Goal: Task Accomplishment & Management: Use online tool/utility

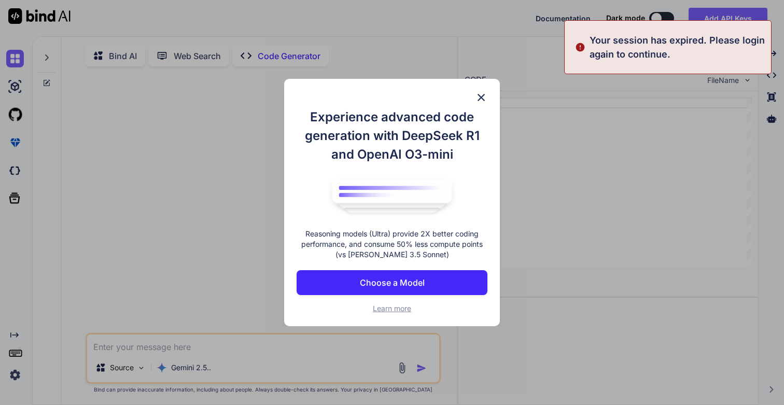
type textarea "x"
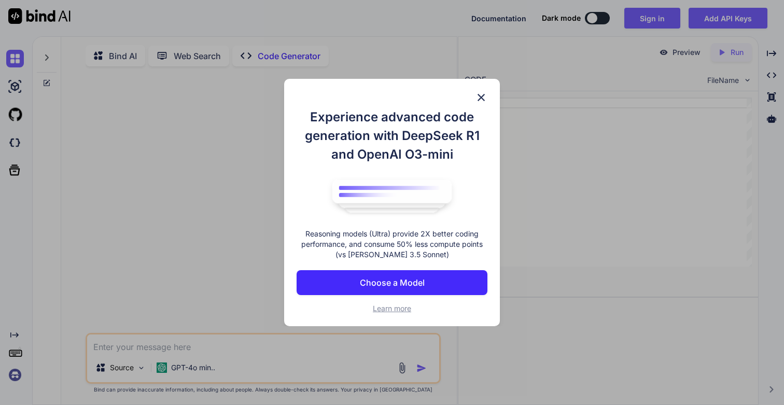
click at [480, 98] on img at bounding box center [481, 97] width 12 height 12
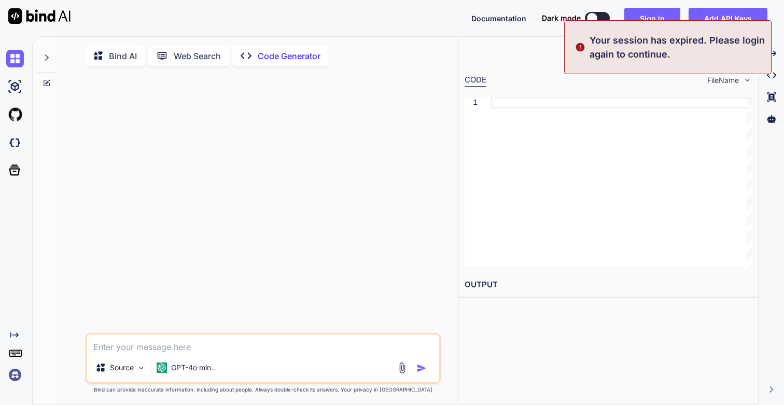
click at [16, 373] on img at bounding box center [15, 375] width 18 height 18
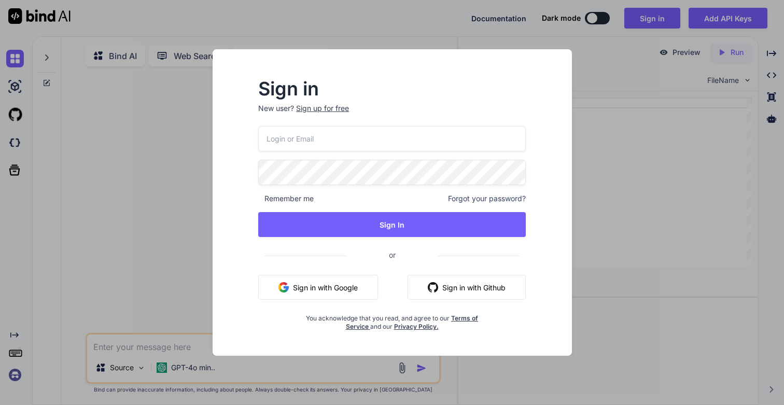
click at [307, 140] on input "email" at bounding box center [392, 138] width 268 height 25
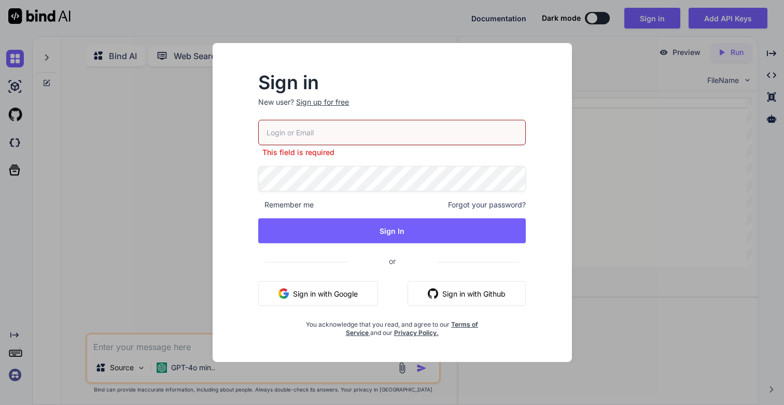
type input "[EMAIL_ADDRESS][DOMAIN_NAME]"
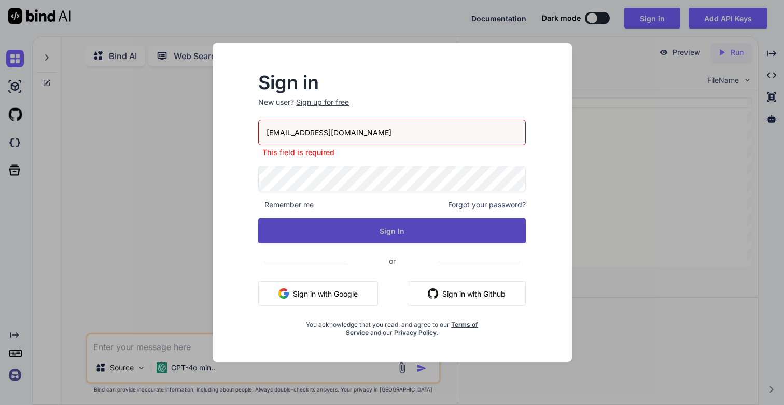
click at [353, 227] on button "Sign In" at bounding box center [392, 230] width 268 height 25
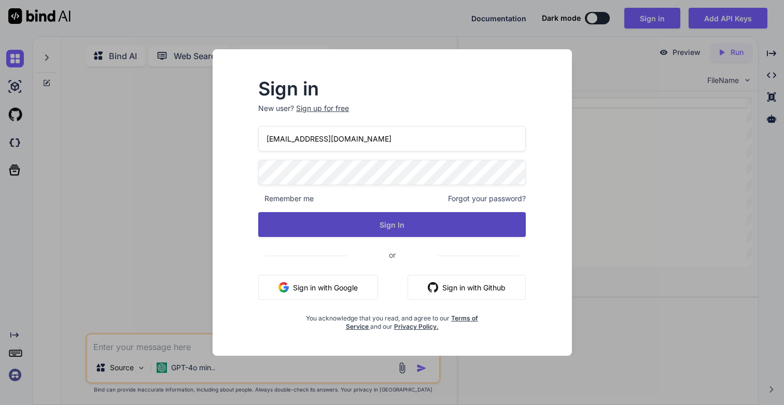
click at [396, 231] on button "Sign In" at bounding box center [392, 224] width 268 height 25
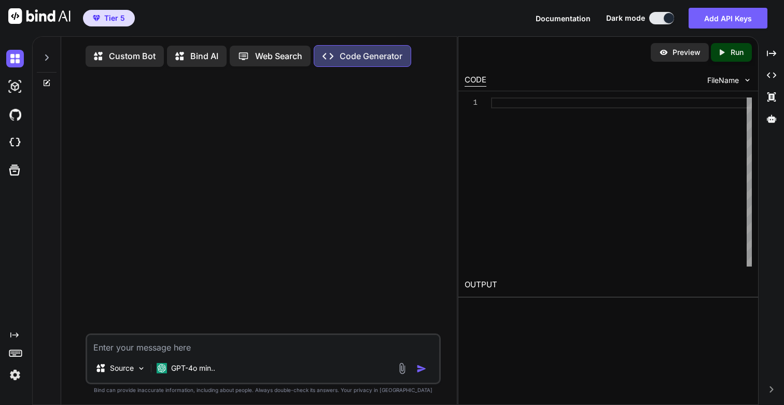
click at [46, 57] on icon at bounding box center [47, 57] width 8 height 8
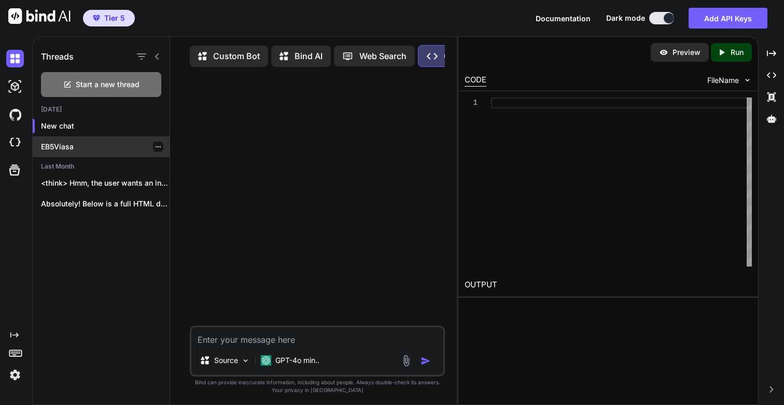
click at [65, 146] on p "EB5Viasa" at bounding box center [105, 147] width 129 height 10
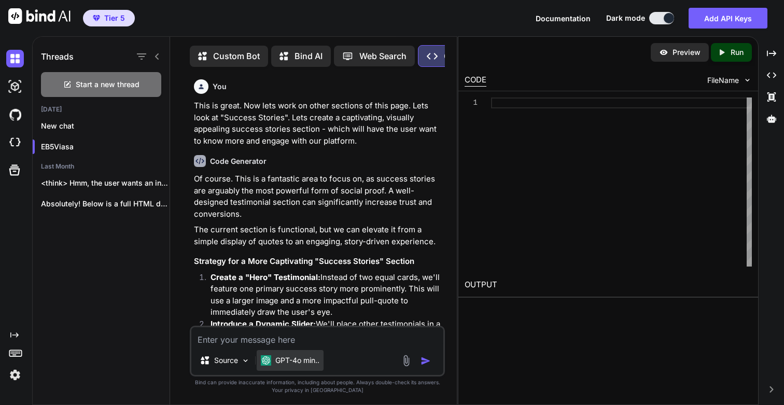
scroll to position [5, 0]
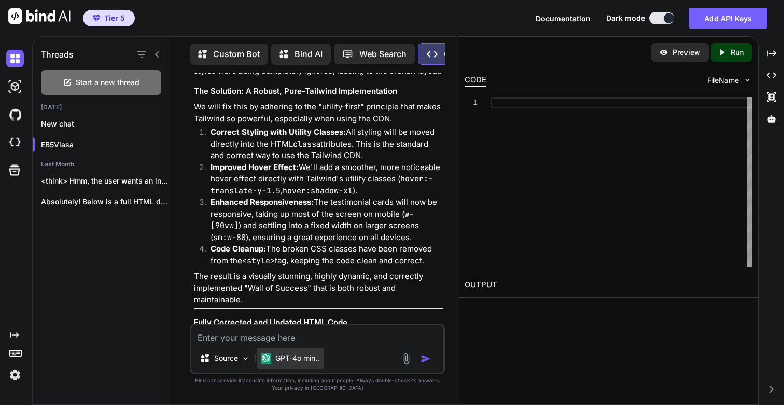
click at [306, 362] on p "GPT-4o min.." at bounding box center [297, 358] width 44 height 10
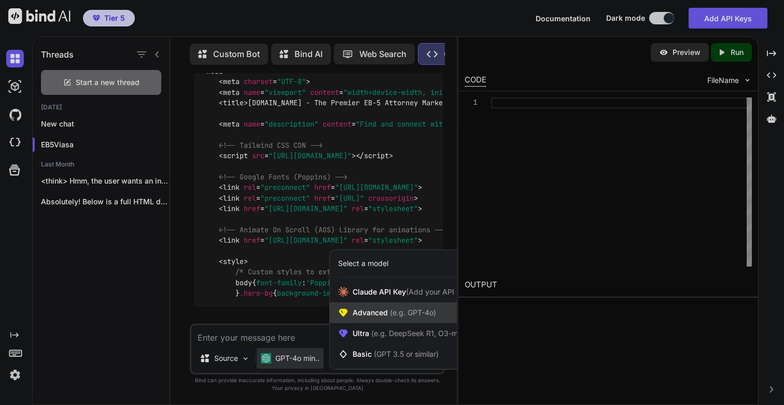
scroll to position [29264, 0]
click at [383, 314] on span "Advanced (e.g. GPT-4o)" at bounding box center [395, 313] width 84 height 10
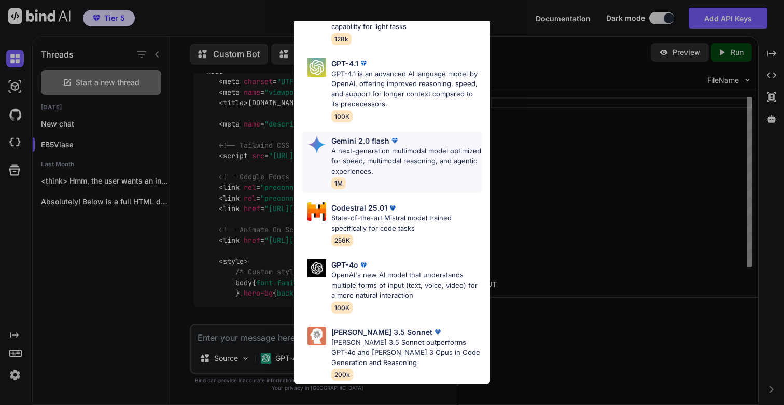
scroll to position [0, 0]
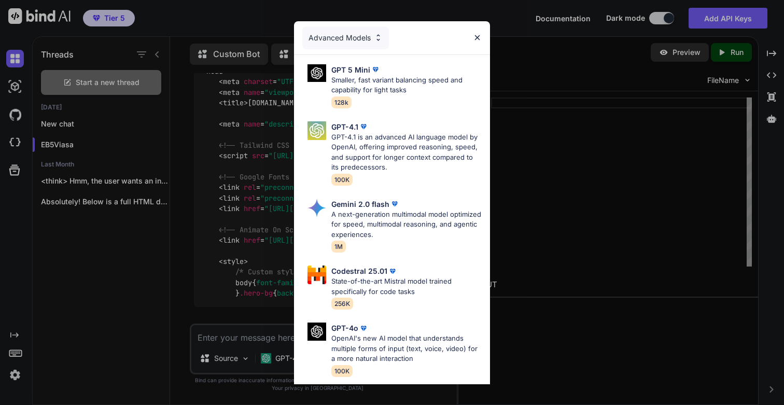
click at [361, 35] on div "Advanced Models" at bounding box center [345, 37] width 87 height 23
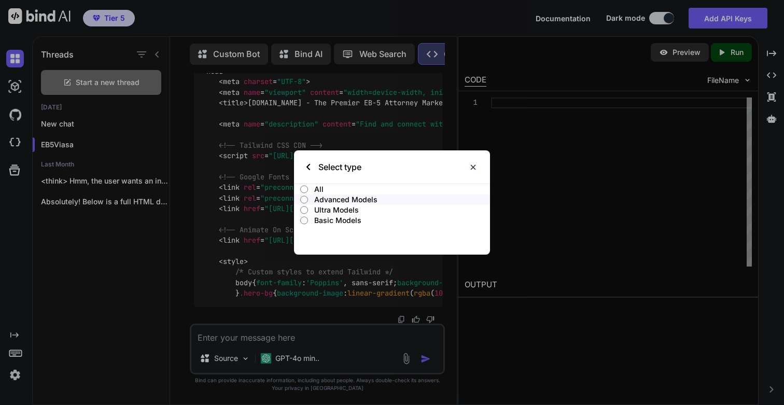
click at [331, 212] on p "Ultra Models" at bounding box center [402, 210] width 176 height 10
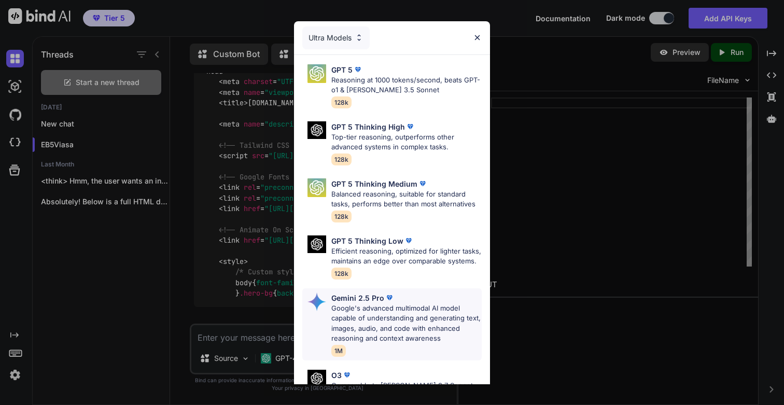
click at [393, 313] on p "Google's advanced multimodal AI model capable of understanding and generating t…" at bounding box center [406, 323] width 150 height 40
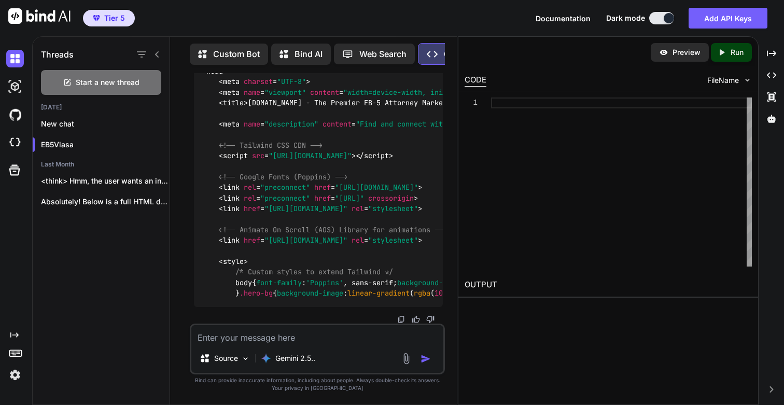
scroll to position [29530, 0]
click at [273, 334] on textarea at bounding box center [317, 334] width 252 height 19
type textarea "Pro"
type textarea "Provide me with a fully updated HTML code"
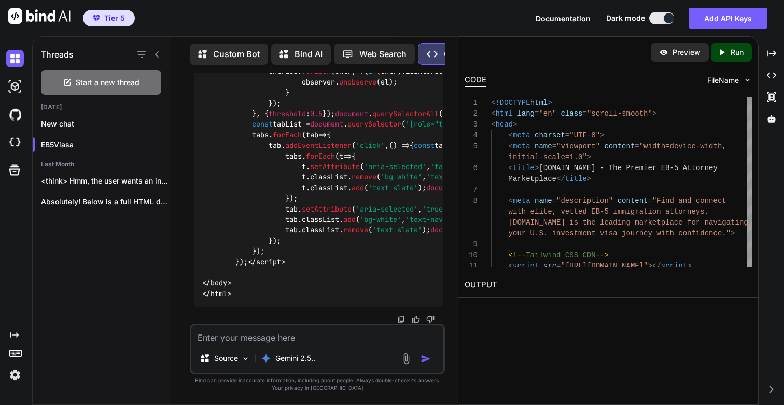
scroll to position [35706, 0]
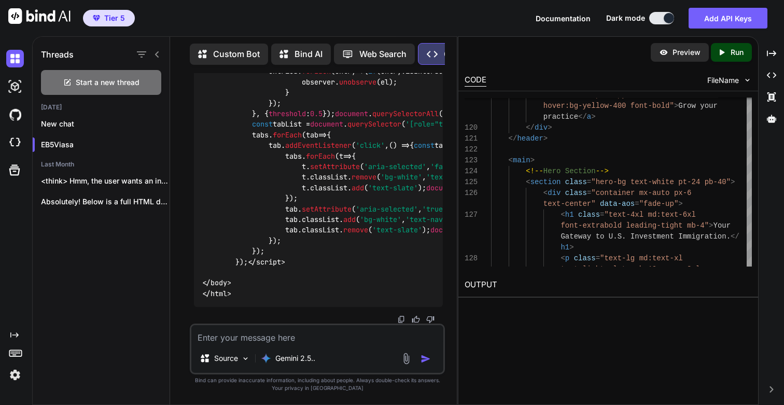
click at [740, 54] on p "Run" at bounding box center [737, 52] width 13 height 10
click at [537, 312] on link "[URL][DOMAIN_NAME]" at bounding box center [507, 310] width 84 height 10
click at [285, 339] on textarea at bounding box center [317, 334] width 252 height 19
paste textarea "[URL][DOMAIN_NAME]"
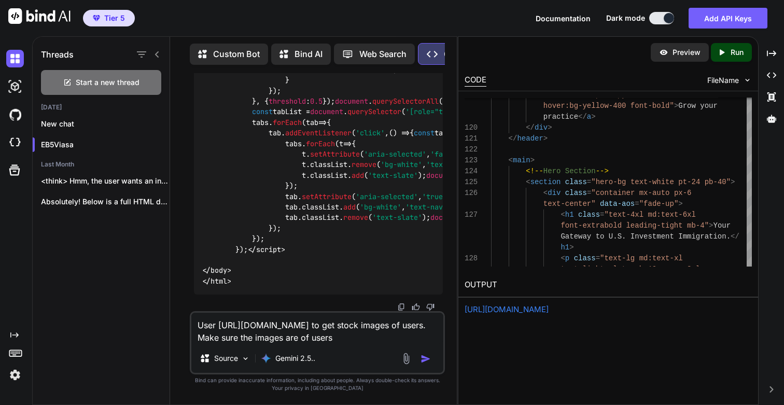
type textarea "User [URL][DOMAIN_NAME] to get stock images of users. Make sure the images are …"
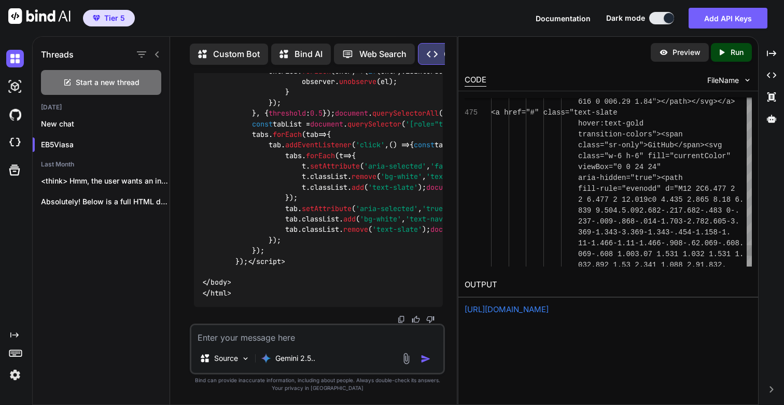
scroll to position [41739, 0]
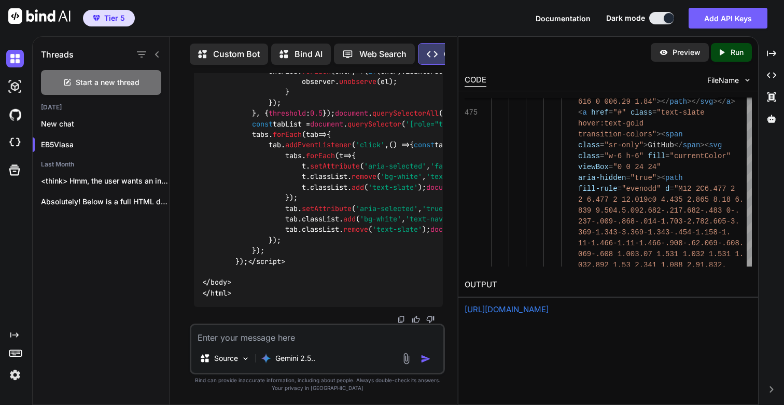
click at [738, 61] on div "Created with Pixso. Run" at bounding box center [731, 52] width 41 height 19
click at [513, 311] on link "[URL][DOMAIN_NAME]" at bounding box center [507, 310] width 84 height 10
click at [281, 338] on textarea at bounding box center [317, 334] width 252 height 19
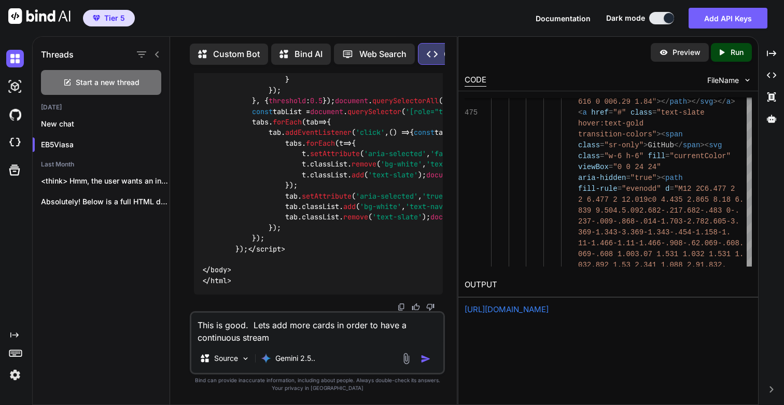
click at [298, 334] on textarea "This is good. Lets add more cards in order to have a continuous stream" at bounding box center [317, 328] width 252 height 31
type textarea "This is good. Lets add more cards in order to have a continuous stream."
click at [425, 357] on img "button" at bounding box center [426, 359] width 10 height 10
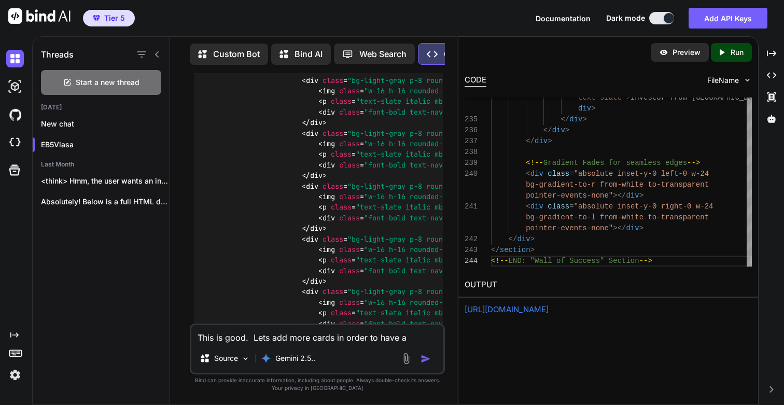
scroll to position [44981, 0]
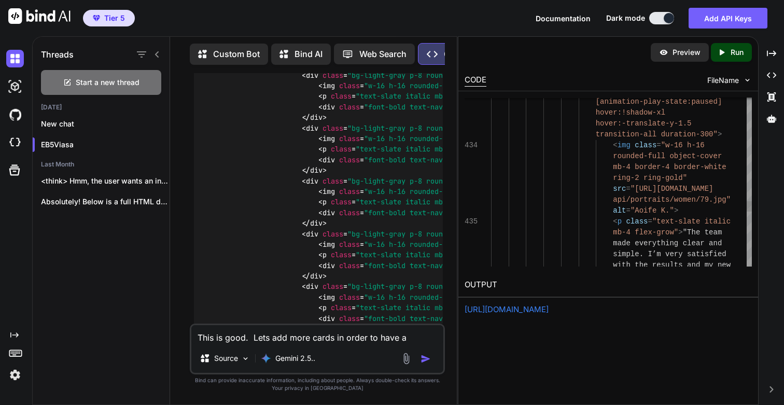
scroll to position [22, 0]
click at [740, 56] on p "Run" at bounding box center [737, 52] width 13 height 10
click at [519, 310] on link "[URL][DOMAIN_NAME]" at bounding box center [507, 310] width 84 height 10
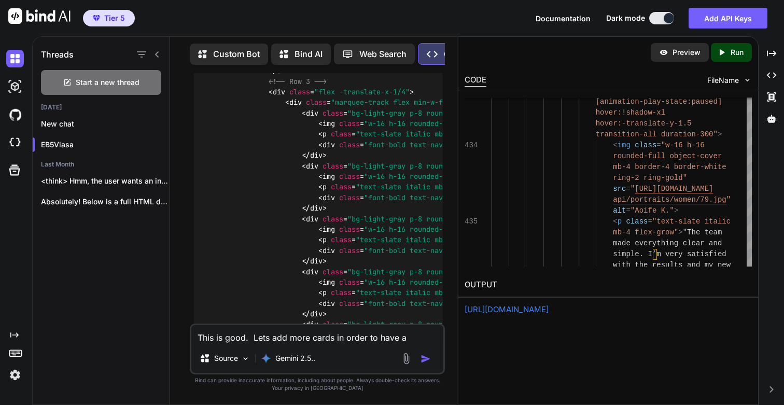
scroll to position [44948, 0]
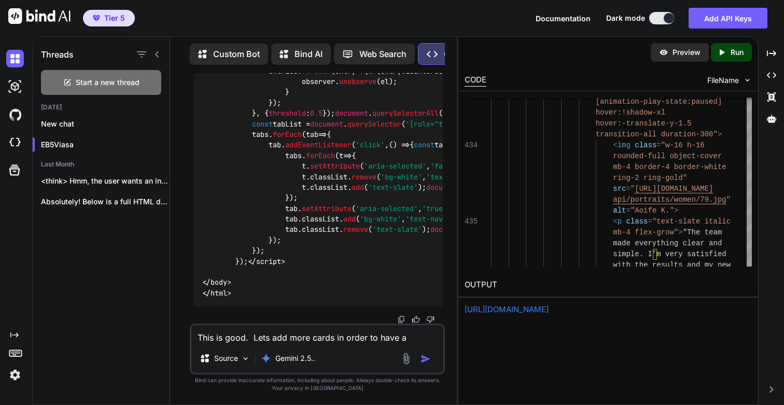
scroll to position [52002, 0]
click at [270, 340] on textarea "This is good. Lets add more cards in order to have a continuous stream." at bounding box center [317, 334] width 252 height 19
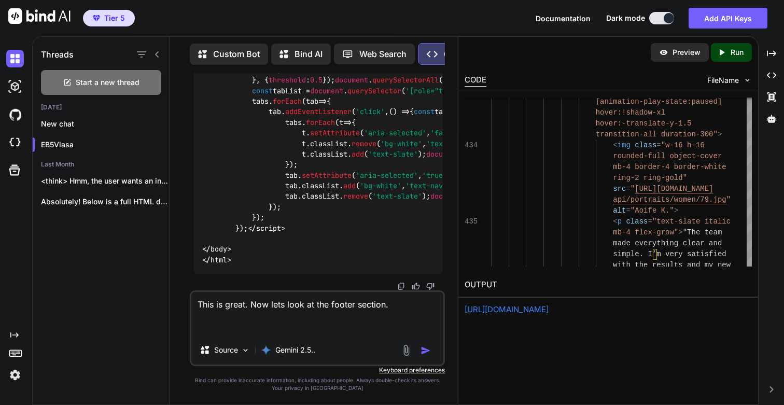
paste textarea "[DOMAIN_NAME][URL][DOMAIN_NAME]"
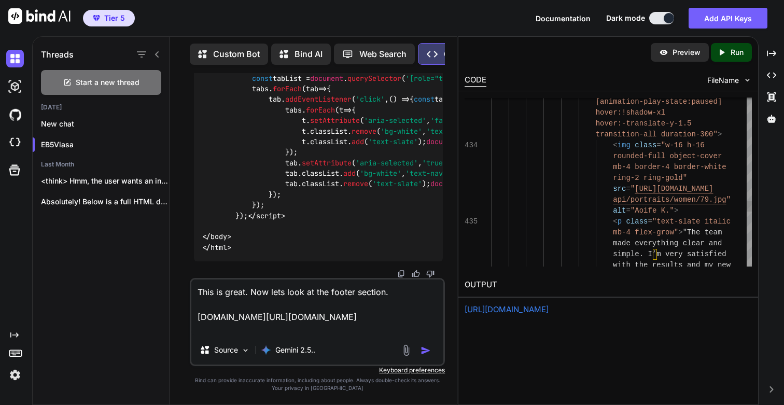
paste textarea "[URL][DOMAIN_NAME]"
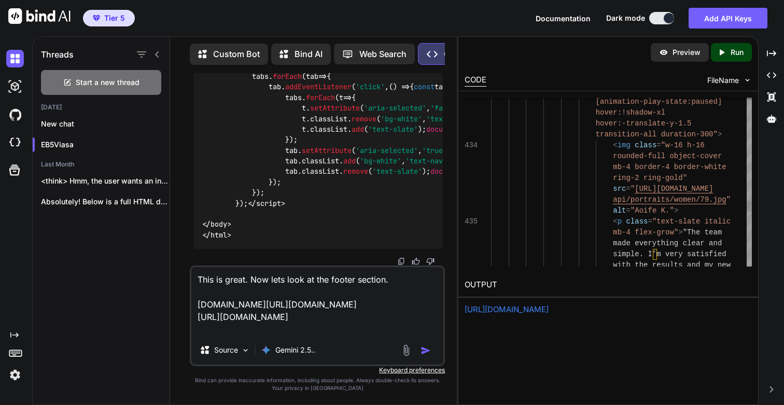
paste textarea "[URL][DOMAIN_NAME][DOMAIN_NAME]"
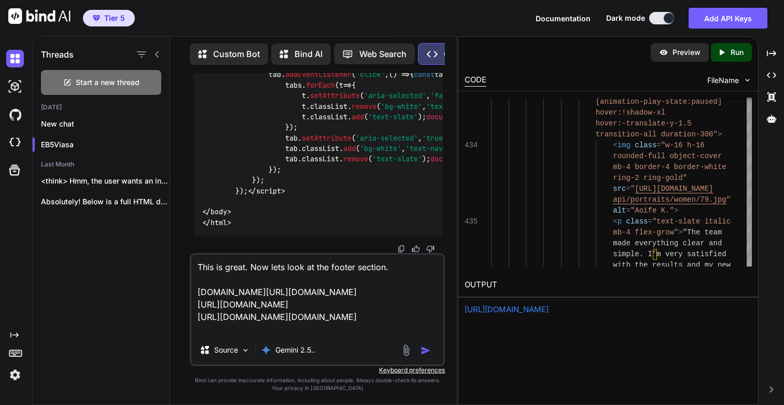
paste textarea "[URL][EMAIL_ADDRESS][DOMAIN_NAME][DOMAIN_NAME]"
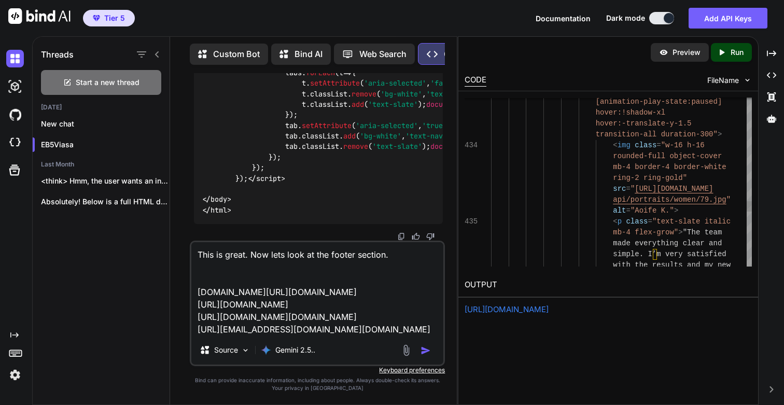
paste textarea "[URL][DOMAIN_NAME]"
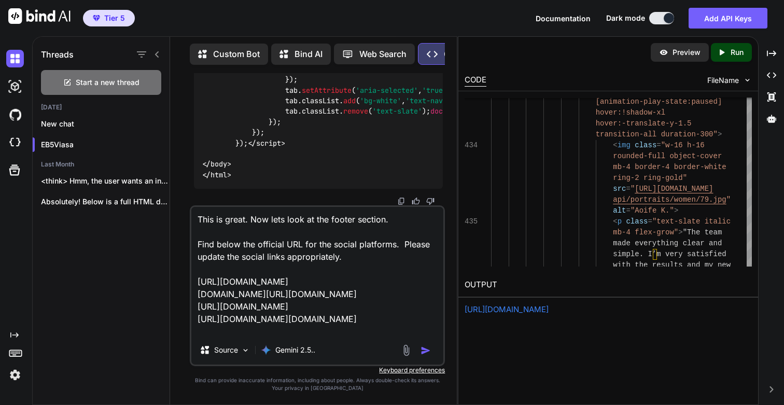
scroll to position [13, 0]
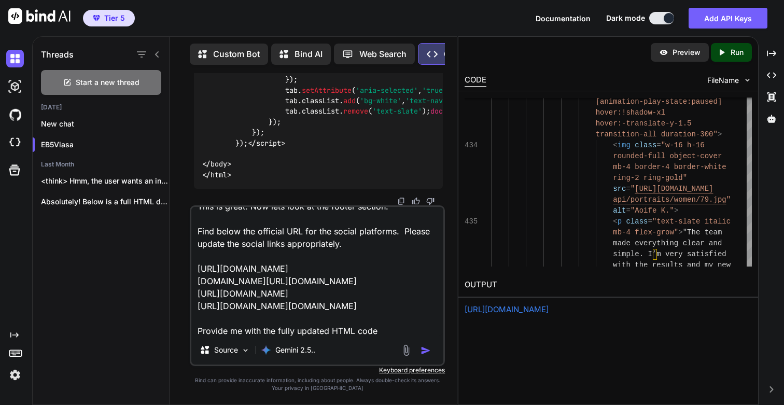
type textarea "This is great. Now lets look at the footer section. Find below the official URL…"
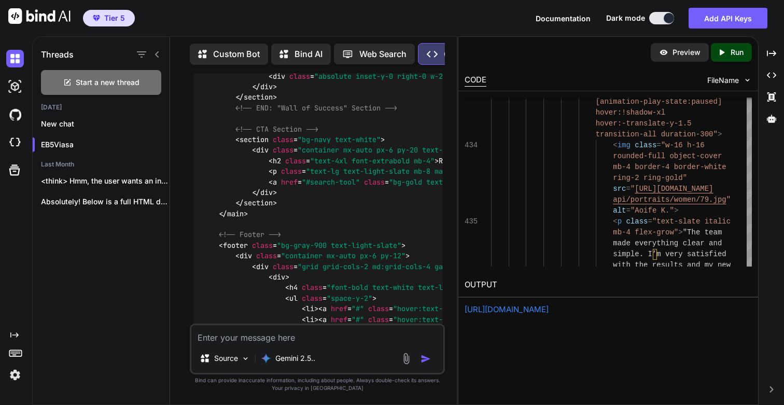
scroll to position [52536, 0]
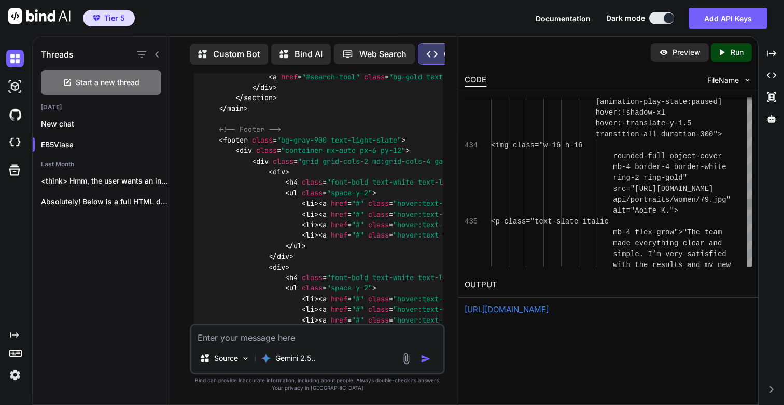
scroll to position [22, 0]
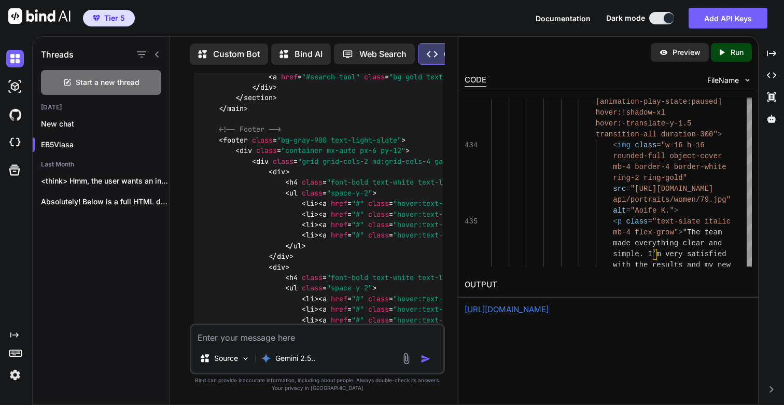
click at [734, 49] on p "Run" at bounding box center [737, 52] width 13 height 10
click at [549, 309] on link "[URL][DOMAIN_NAME]" at bounding box center [507, 310] width 84 height 10
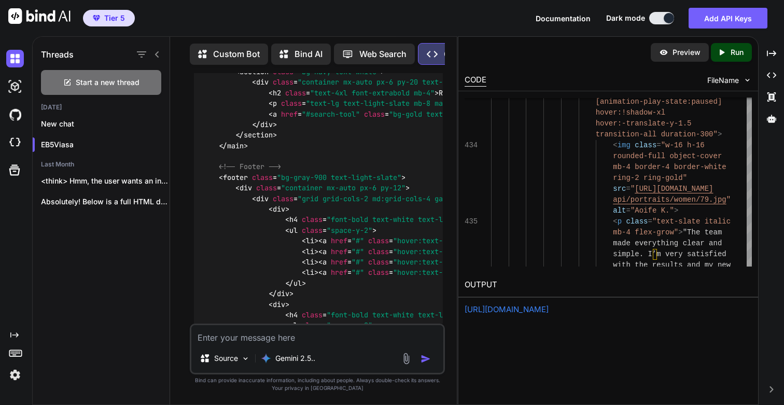
scroll to position [52505, 0]
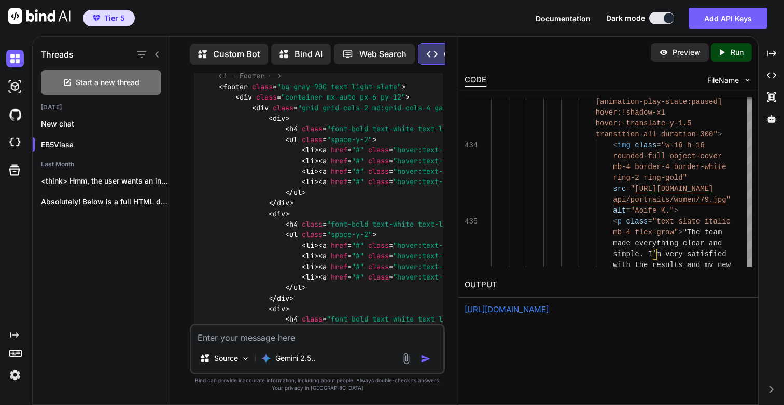
scroll to position [52527, 0]
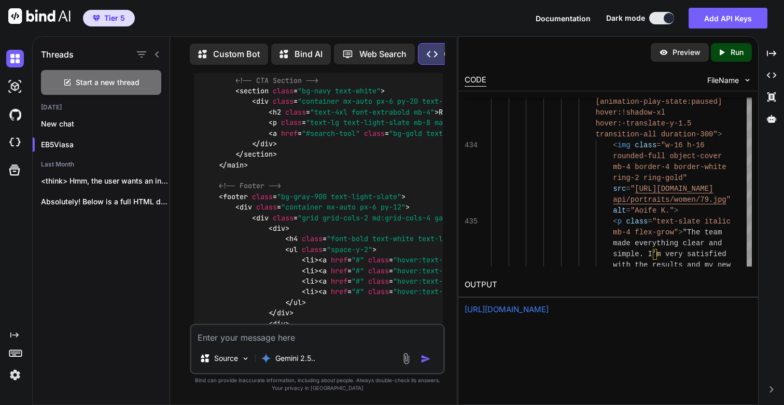
scroll to position [52485, 0]
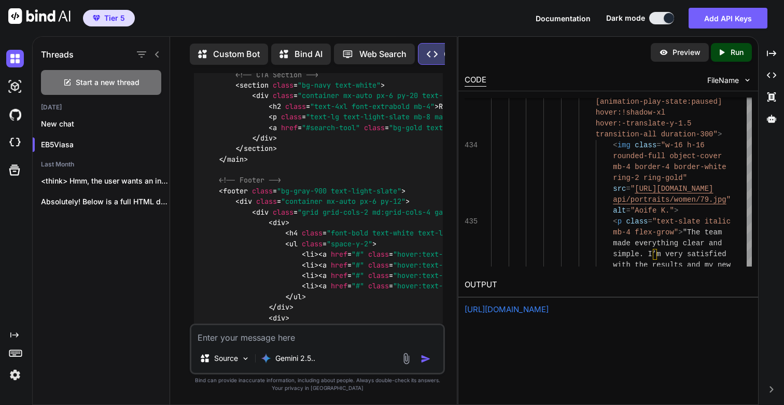
click at [738, 54] on p "Run" at bounding box center [737, 52] width 13 height 10
click at [511, 313] on link "[URL][DOMAIN_NAME]" at bounding box center [507, 310] width 84 height 10
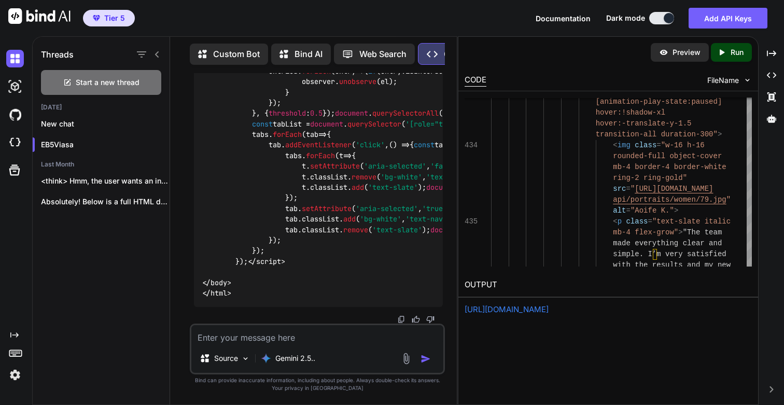
scroll to position [59711, 0]
click at [223, 334] on textarea at bounding box center [317, 334] width 252 height 19
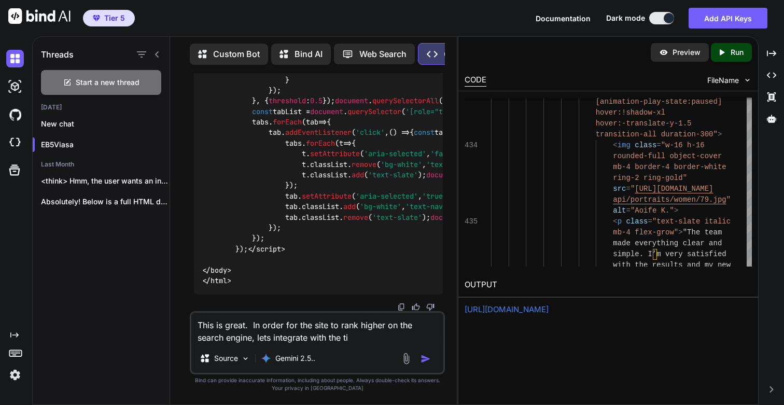
type textarea "This is great. In order for the site to rank higher on the search engine, lets …"
click at [362, 338] on textarea "This is great. In order for the site to rank higher on the search engine, lets …" at bounding box center [317, 328] width 252 height 31
drag, startPoint x: 259, startPoint y: 339, endPoint x: 423, endPoint y: 352, distance: 164.4
click at [422, 352] on div "This is great. In order for the site to rank higher on the search engine, lets …" at bounding box center [317, 342] width 255 height 63
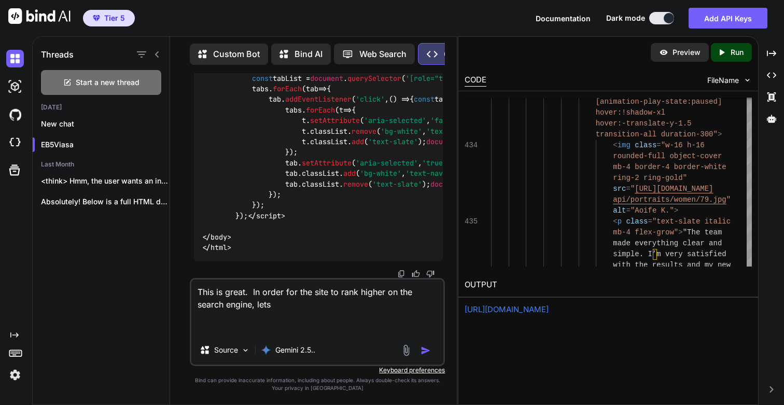
paste textarea "homepage's title tag, meta description,"
click at [306, 305] on textarea "This is great. In order for the site to rank higher on the search engine, lets …" at bounding box center [317, 308] width 252 height 56
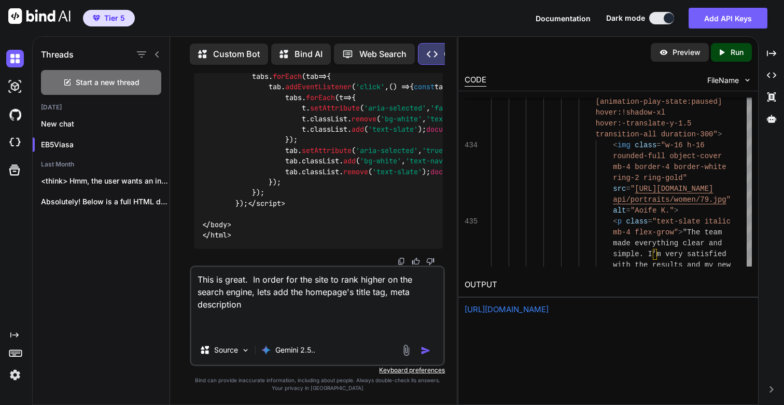
paste textarea "Page Title"
paste textarea "[DOMAIN_NAME] guides you through the EB-5 Investor Visa process—clear steps, ex…"
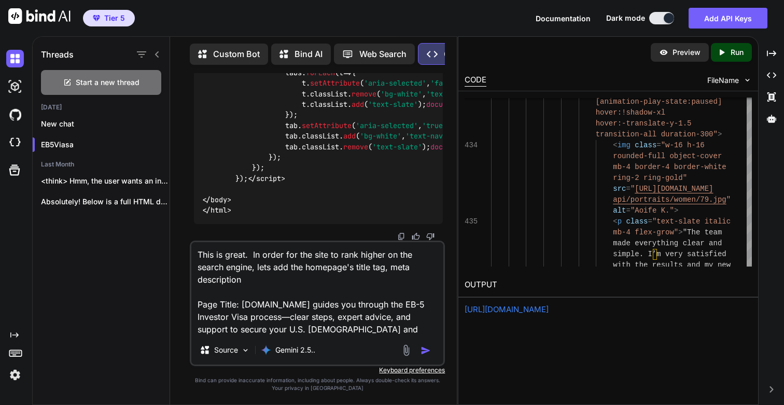
click at [243, 306] on textarea "This is great. In order for the site to rank higher on the search engine, lets …" at bounding box center [317, 288] width 252 height 93
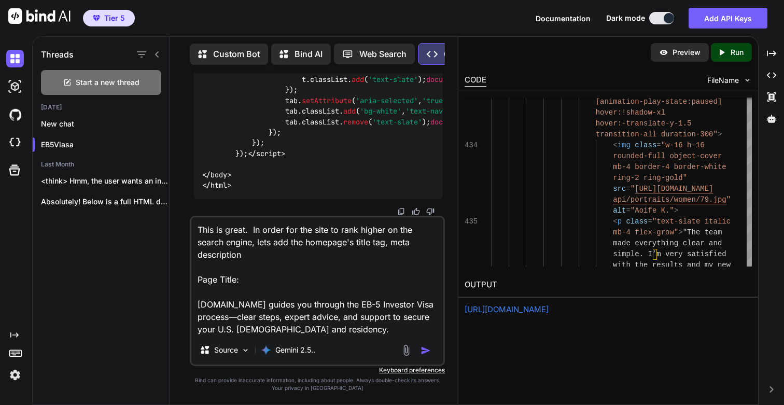
paste textarea "[DOMAIN_NAME] – Your Trusted Guide to the EB-5 Investor Visa & U.S. Residency"
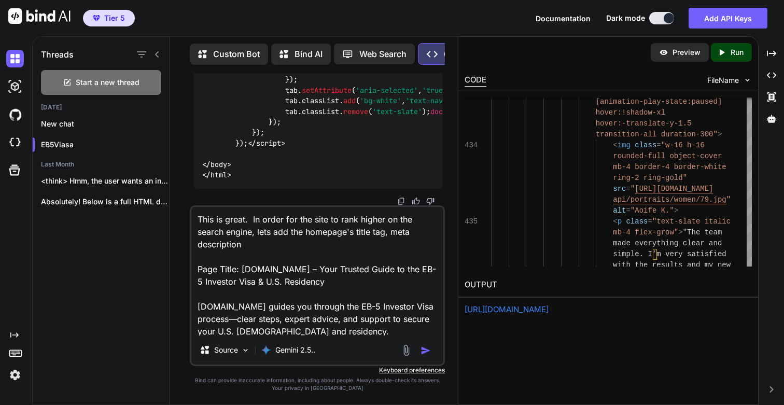
click at [274, 312] on textarea "This is great. In order for the site to rank higher on the search engine, lets …" at bounding box center [317, 271] width 252 height 129
paste textarea "Description"
type textarea "This is great. In order for the site to rank higher on the search engine, lets …"
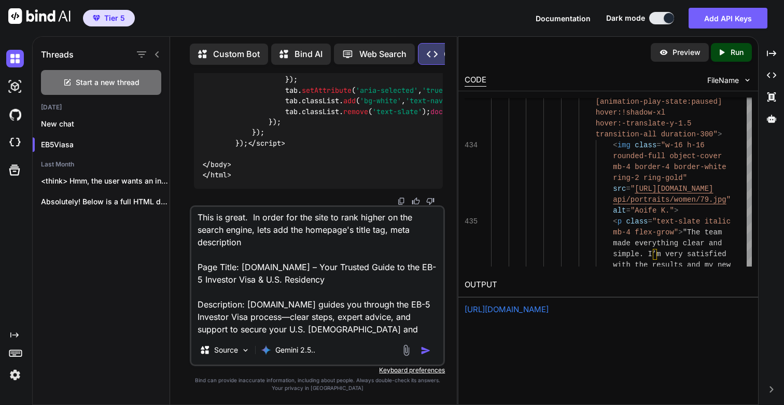
click at [423, 351] on img "button" at bounding box center [426, 351] width 10 height 10
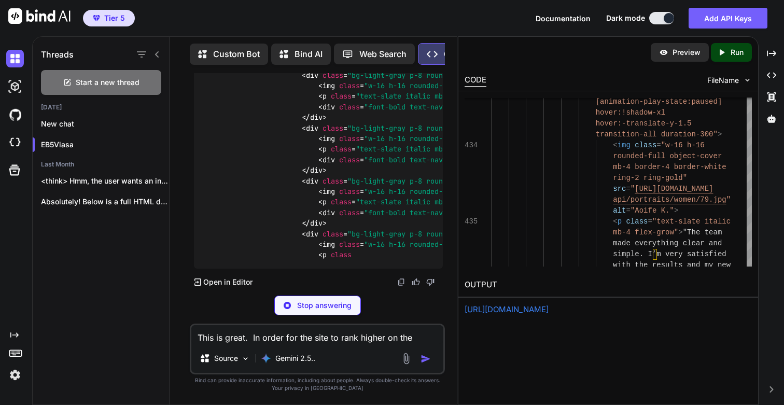
scroll to position [64883, 0]
